Goal: Communication & Community: Share content

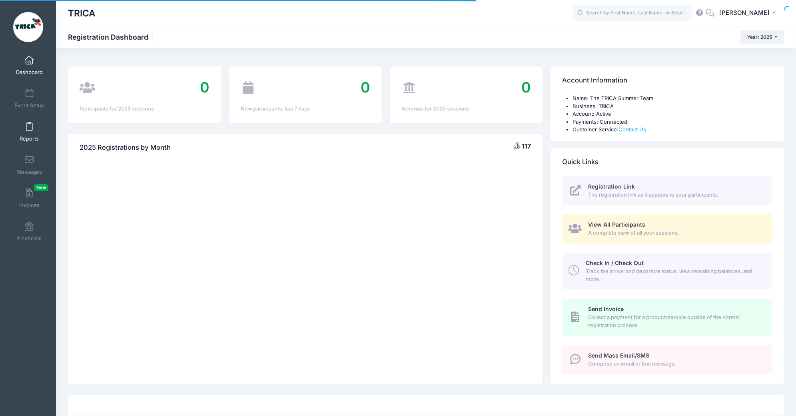
select select
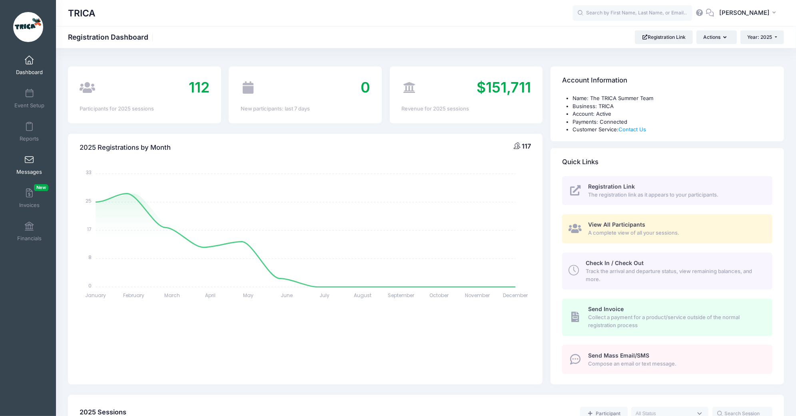
click at [29, 164] on span at bounding box center [29, 160] width 0 height 9
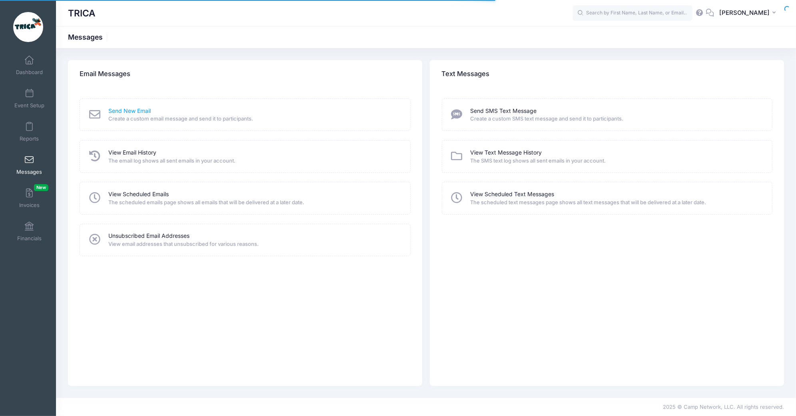
click at [144, 111] on link "Send New Email" at bounding box center [129, 111] width 42 height 8
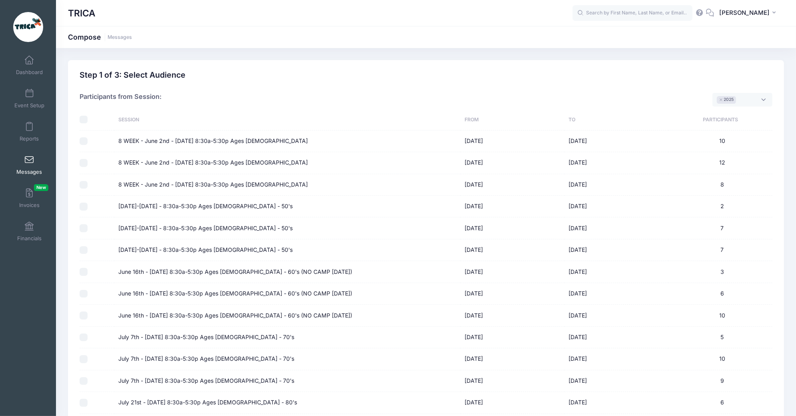
click at [84, 117] on input "checkbox" at bounding box center [84, 120] width 8 height 8
checkbox input "true"
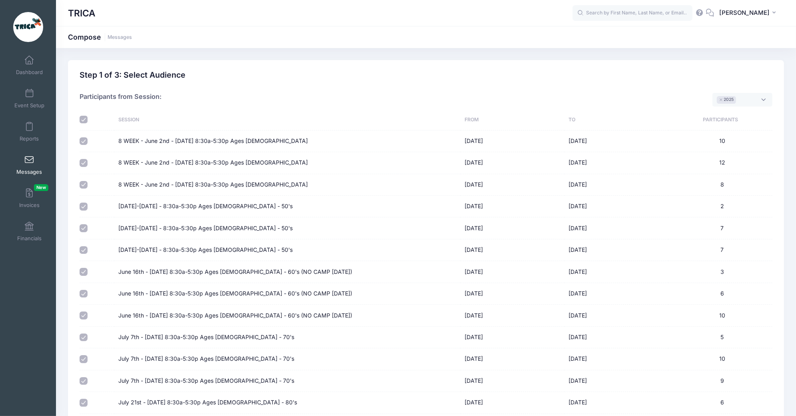
checkbox input "true"
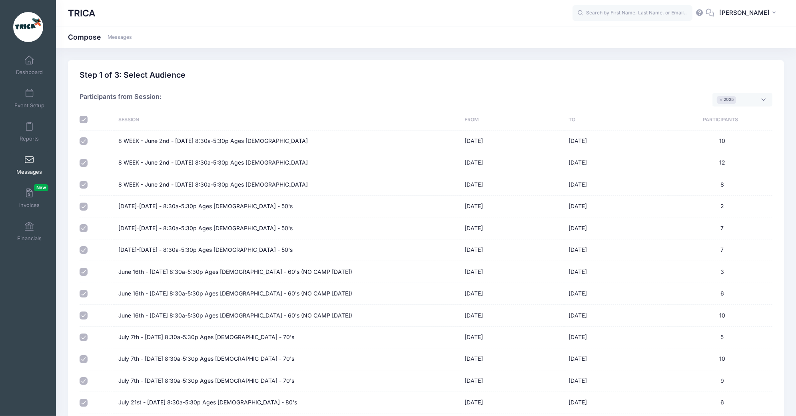
checkbox input "true"
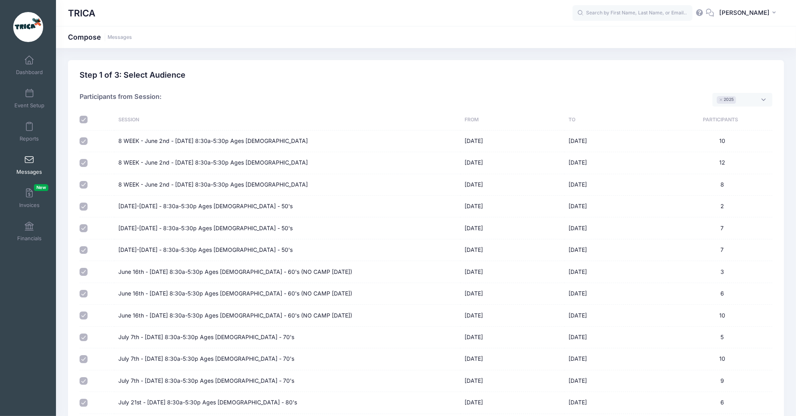
checkbox input "true"
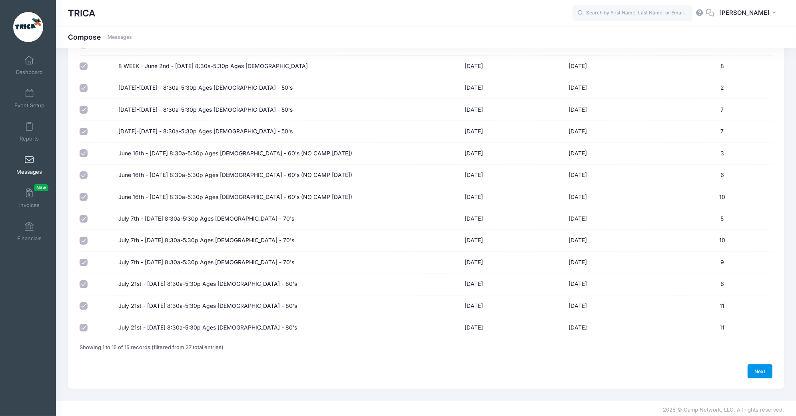
click at [767, 369] on link "Next" at bounding box center [760, 371] width 25 height 14
select select "50"
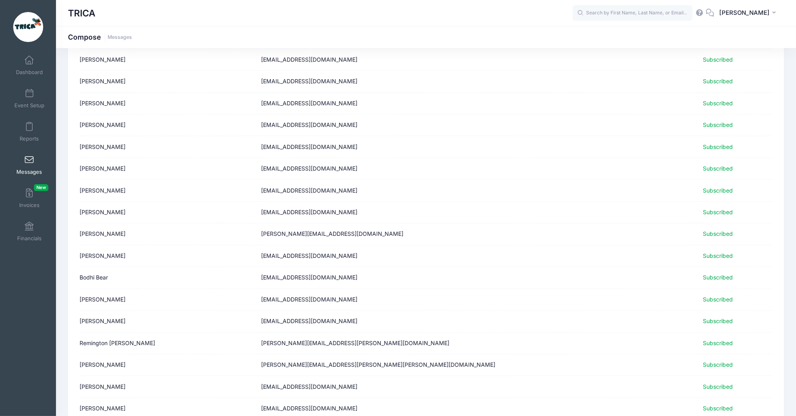
scroll to position [872, 0]
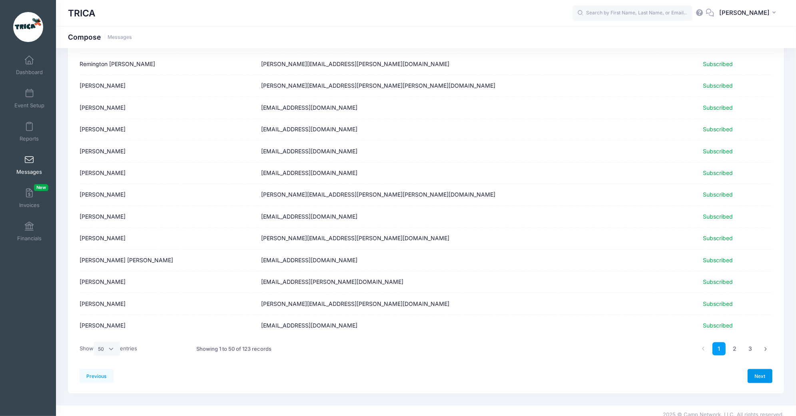
click at [766, 371] on link "Next" at bounding box center [760, 376] width 25 height 14
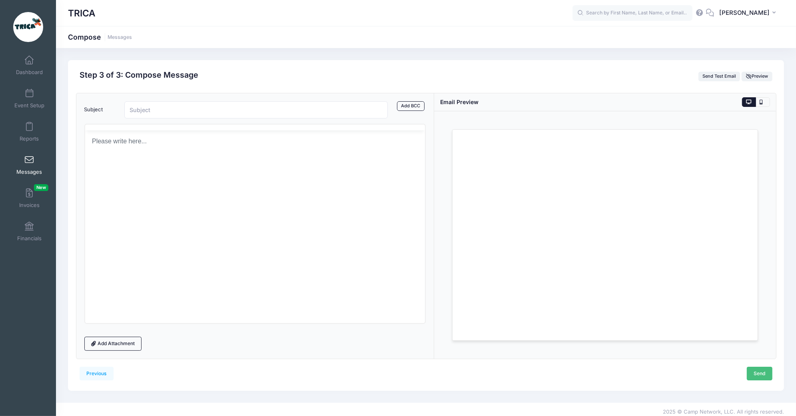
scroll to position [0, 0]
click at [176, 172] on p "Rich Text Area. Press ALT-0 for help." at bounding box center [255, 170] width 328 height 9
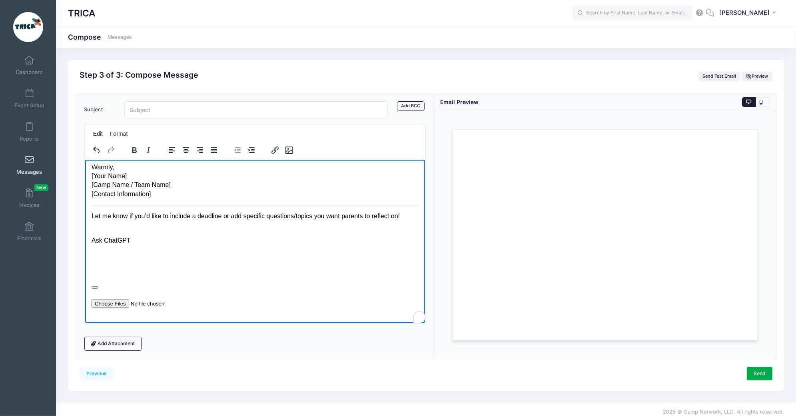
scroll to position [138, 0]
drag, startPoint x: 174, startPoint y: 307, endPoint x: 96, endPoint y: 215, distance: 120.9
click at [96, 215] on body "Subject: Last Call: We Need Your Feedback! 🌞 Dear Camp Families, As we wrap up …" at bounding box center [255, 176] width 328 height 279
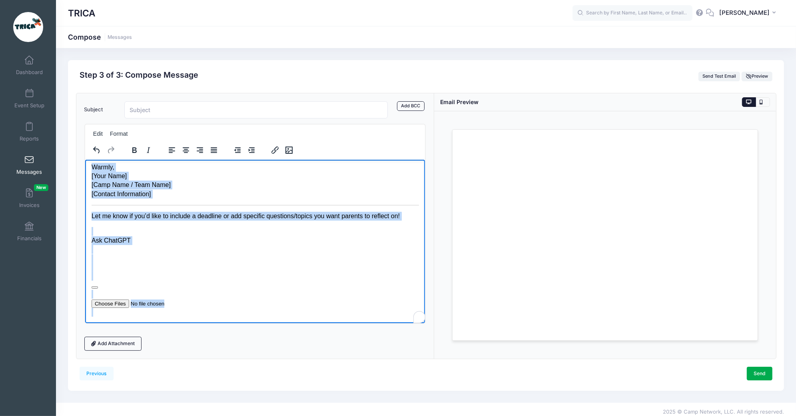
drag, startPoint x: 91, startPoint y: 204, endPoint x: 246, endPoint y: 344, distance: 208.4
click at [246, 322] on html "Subject: Last Call: We Need Your Feedback! 🌞 Dear Camp Families, As we wrap up …" at bounding box center [255, 176] width 340 height 292
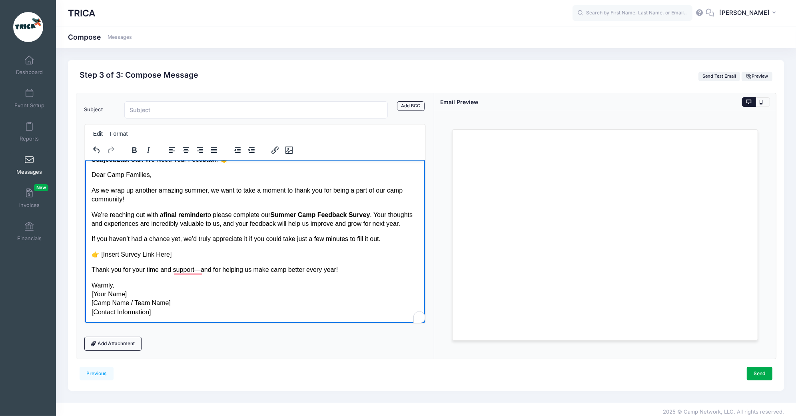
scroll to position [19, 0]
drag, startPoint x: 163, startPoint y: 314, endPoint x: 90, endPoint y: 286, distance: 78.9
click at [90, 286] on html "Subject: Last Call: We Need Your Feedback! 🌞 Dear Camp Families, As we wrap up …" at bounding box center [255, 235] width 340 height 174
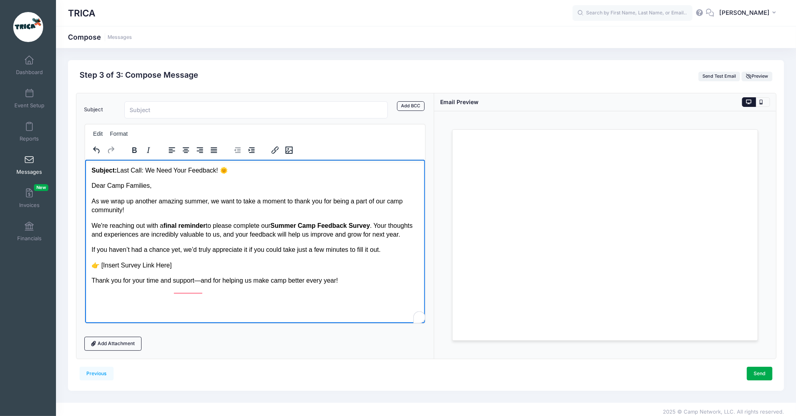
scroll to position [0, 0]
click at [202, 284] on p "Thank you for your time and support—and for helping us make camp better every y…" at bounding box center [255, 280] width 328 height 9
drag, startPoint x: 175, startPoint y: 274, endPoint x: 101, endPoint y: 274, distance: 74.0
click at [101, 269] on p "👉 [Insert Survey Link Here]" at bounding box center [255, 264] width 328 height 9
click at [172, 269] on p "👉 [ Insert Survey Link Here]" at bounding box center [255, 264] width 328 height 9
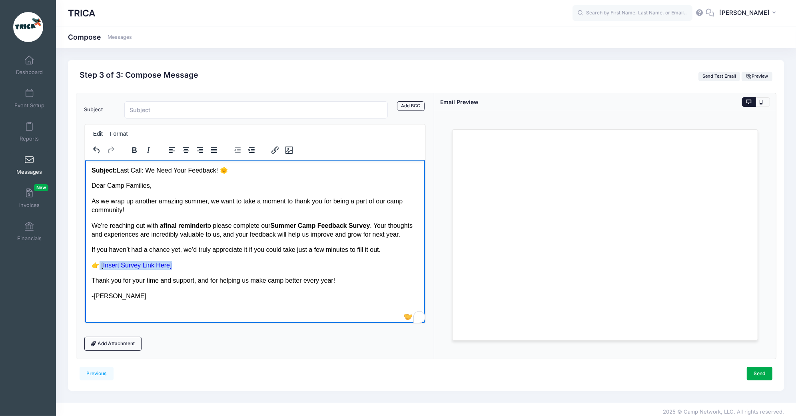
drag, startPoint x: 174, startPoint y: 273, endPoint x: 98, endPoint y: 274, distance: 75.2
click at [98, 269] on p "👉 [ Insert Survey Link Here]" at bounding box center [255, 264] width 328 height 9
click at [167, 268] on link "[ Insert Survey Link Here]" at bounding box center [134, 264] width 70 height 7
drag, startPoint x: 169, startPoint y: 274, endPoint x: 99, endPoint y: 274, distance: 70.0
click at [99, 269] on p "👉 [ Insert Survey Link Here]" at bounding box center [255, 264] width 328 height 9
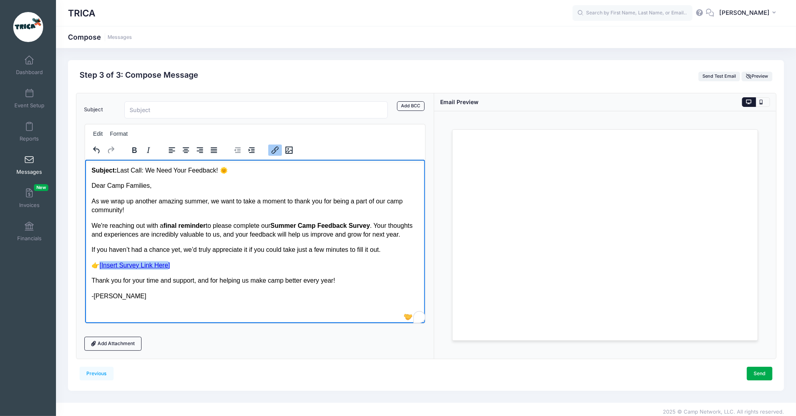
click at [100, 268] on link "[ Insert Survey Link Here]" at bounding box center [134, 264] width 70 height 7
drag, startPoint x: 102, startPoint y: 273, endPoint x: 155, endPoint y: 275, distance: 53.2
click at [155, 268] on link "[ Insert Survey Link Here]" at bounding box center [134, 264] width 70 height 7
drag, startPoint x: 280, startPoint y: 224, endPoint x: 379, endPoint y: 225, distance: 99.2
click at [370, 225] on strong "Summer Camp Feedback Survey" at bounding box center [320, 225] width 100 height 7
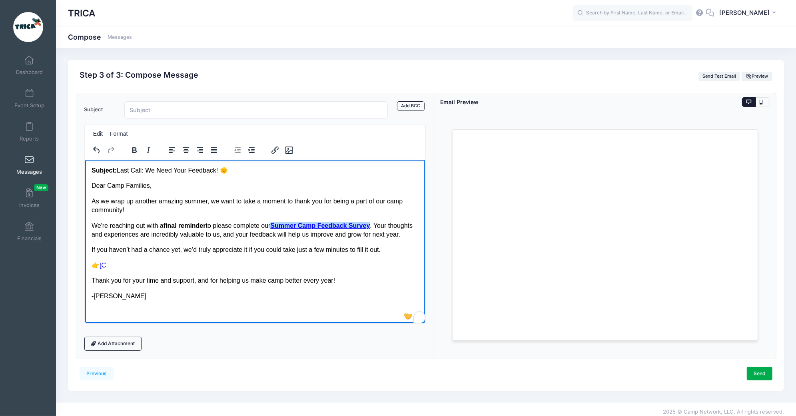
click at [330, 239] on p "We're reaching out with a final reminder to please complete our Summer Camp Fee…" at bounding box center [255, 230] width 328 height 18
drag, startPoint x: 106, startPoint y: 272, endPoint x: 101, endPoint y: 272, distance: 4.4
click at [101, 268] on link "[C﻿" at bounding box center [102, 264] width 6 height 7
click at [194, 284] on p "Thank you for your time and support, and for helping us make camp better every …" at bounding box center [255, 280] width 328 height 9
click at [154, 299] on div "Subject: Last Call: We Need Your Feedback! 🌞 Dear Camp Families, As we wrap up …" at bounding box center [255, 233] width 328 height 134
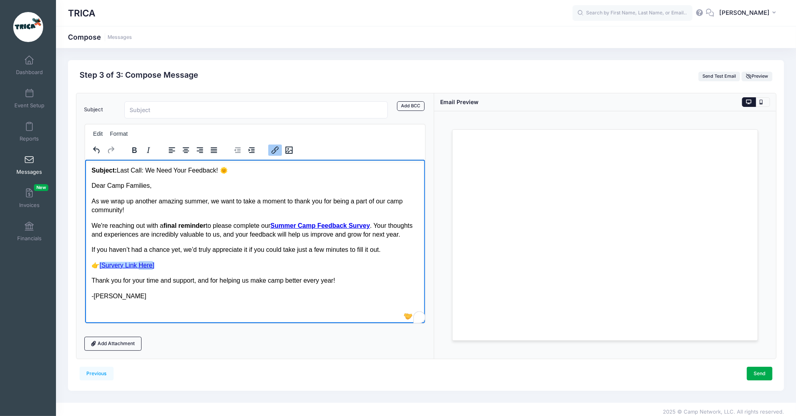
drag, startPoint x: 141, startPoint y: 274, endPoint x: 152, endPoint y: 274, distance: 11.6
click at [152, 268] on link "[Survery Link Here]" at bounding box center [126, 264] width 55 height 7
click at [194, 269] on p "👉 [Survery Link]" at bounding box center [255, 264] width 328 height 9
drag, startPoint x: 120, startPoint y: 171, endPoint x: 220, endPoint y: 171, distance: 99.6
click at [220, 171] on p "Subject: Last Call: We Need Your Feedback! 🌞" at bounding box center [255, 170] width 328 height 9
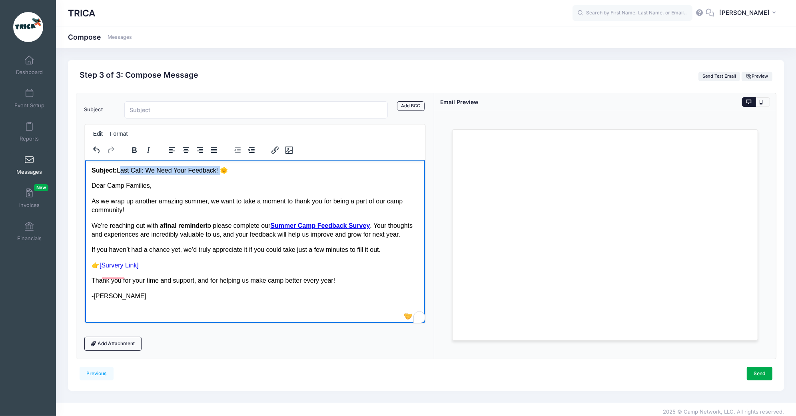
copy p "Last Call: We Need Your Feedback!"
click at [141, 107] on input "Subject" at bounding box center [256, 109] width 264 height 17
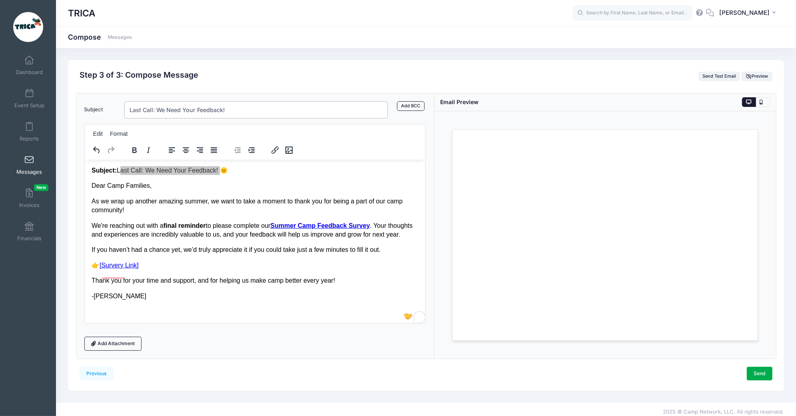
type input "Last Call: We Need Your Feedback!"
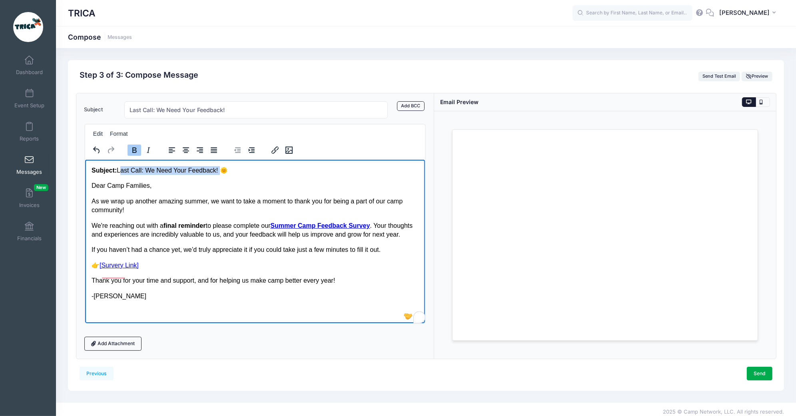
drag, startPoint x: 232, startPoint y: 169, endPoint x: 76, endPoint y: 168, distance: 156.8
click at [85, 168] on html "Subject: Last Call: We Need Your Feedback! 🌞 Dear Camp Families, As we wrap up …" at bounding box center [255, 232] width 340 height 147
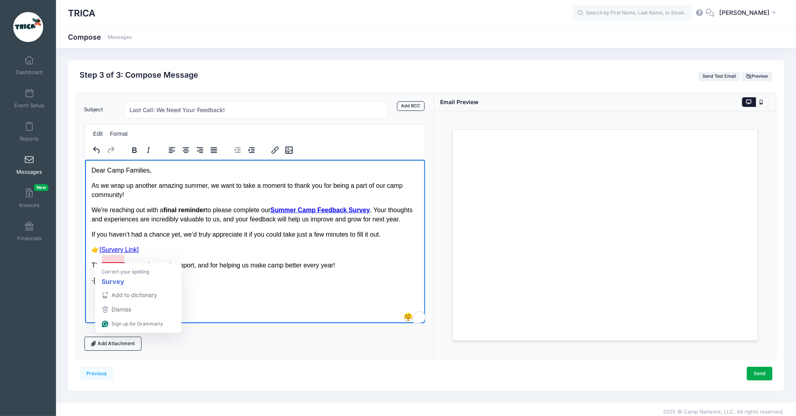
click at [121, 252] on link "[Survery Link]" at bounding box center [118, 249] width 39 height 7
click at [170, 284] on p "-Lisa Arnold" at bounding box center [255, 280] width 328 height 9
